Goal: Check status: Check status

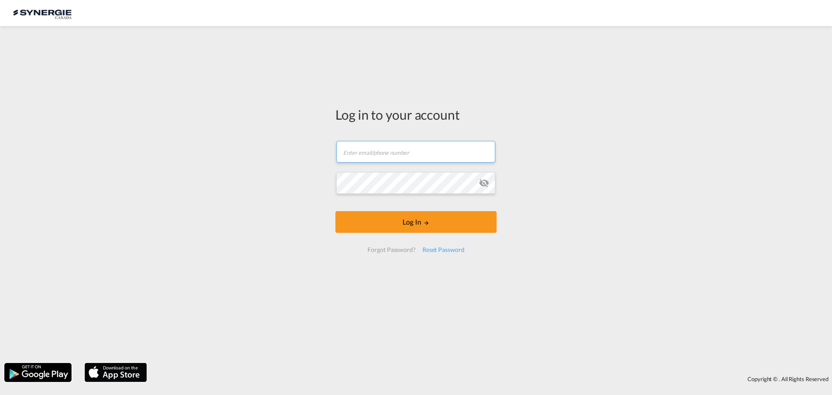
type input "[EMAIL_ADDRESS][DOMAIN_NAME]"
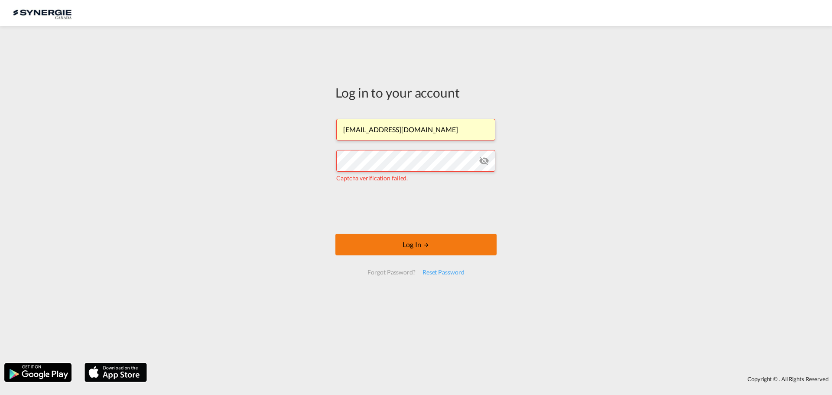
click at [412, 244] on button "Log In" at bounding box center [416, 245] width 161 height 22
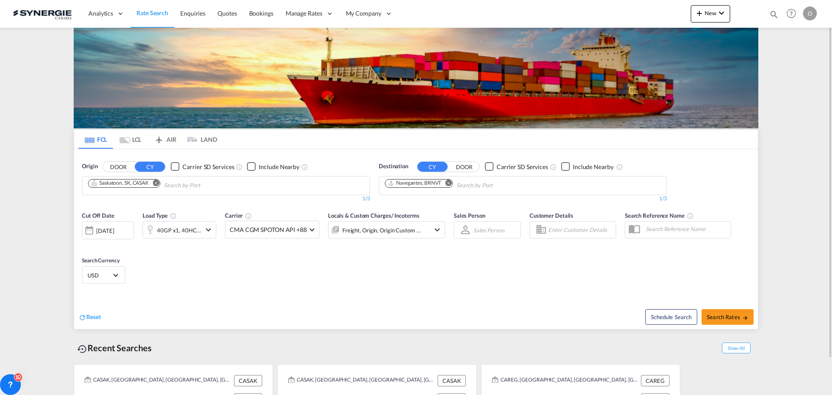
click at [772, 13] on md-icon "icon-magnify" at bounding box center [775, 15] width 10 height 10
click at [652, 16] on select "Bookings Quotes Enquiries" at bounding box center [636, 15] width 41 height 16
select select "Quotes"
click at [616, 7] on select "Bookings Quotes Enquiries" at bounding box center [636, 15] width 41 height 16
click at [660, 14] on input at bounding box center [709, 14] width 108 height 15
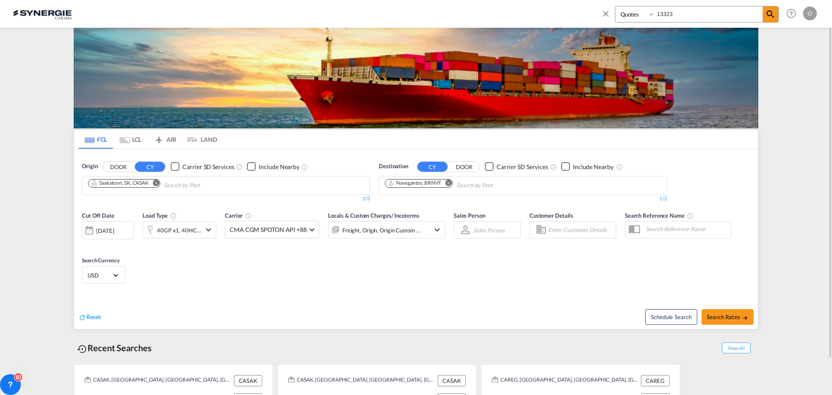
type input "13323"
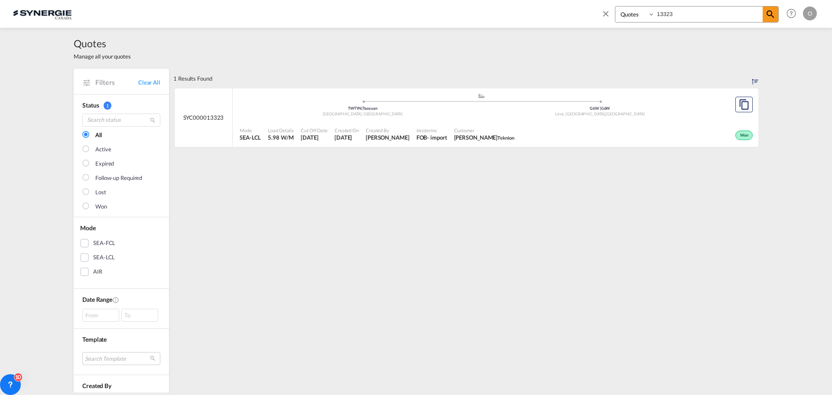
click at [387, 136] on span "[PERSON_NAME]" at bounding box center [388, 138] width 44 height 8
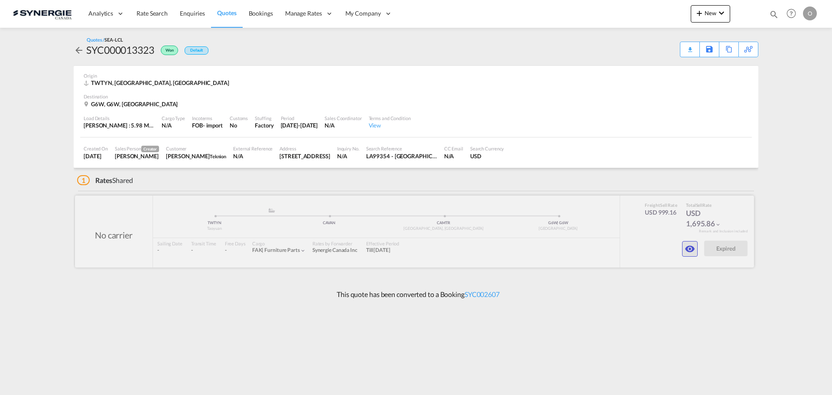
click at [691, 252] on md-icon "icon-eye" at bounding box center [690, 249] width 10 height 10
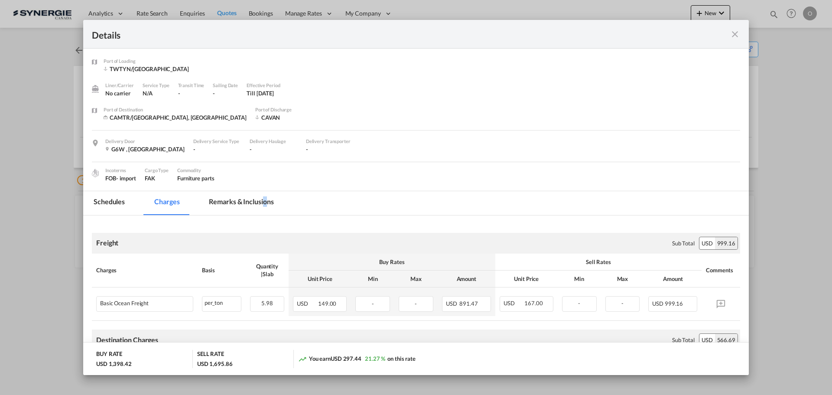
click at [265, 202] on md-tab-item "Remarks & Inclusions" at bounding box center [241, 203] width 85 height 24
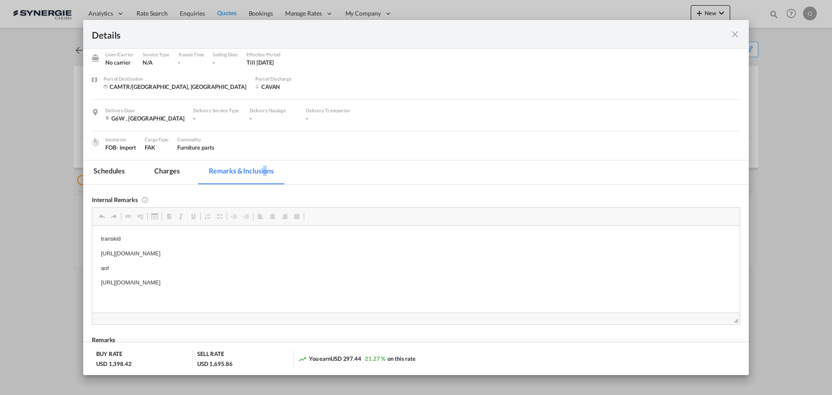
scroll to position [43, 0]
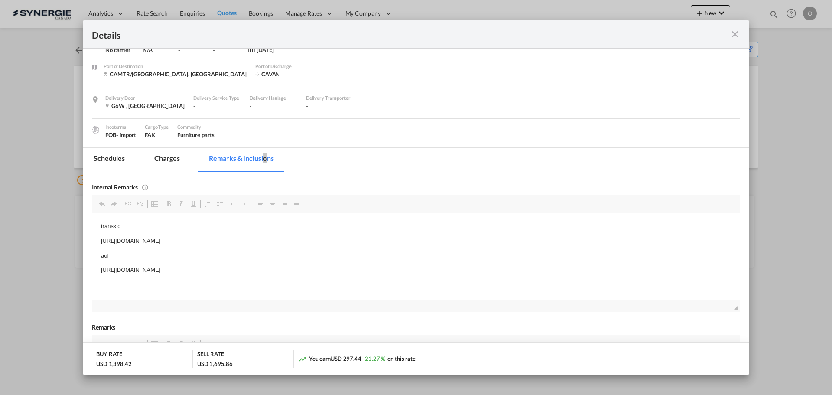
drag, startPoint x: 102, startPoint y: 238, endPoint x: 117, endPoint y: 239, distance: 14.7
drag, startPoint x: 101, startPoint y: 241, endPoint x: 329, endPoint y: 232, distance: 227.4
click at [329, 232] on body "transkid https://app.frontapp.com/open/msg_1gesvbkf?key=LDIa24MnsekUHa9cAntjm8H…" at bounding box center [416, 248] width 630 height 53
copy p "https://app.frontapp.com/open/msg_1gesvbkf?key=LDIa24MnsekUHa9cAntjm8HIHl0xr9Dk"
